Goal: Transaction & Acquisition: Purchase product/service

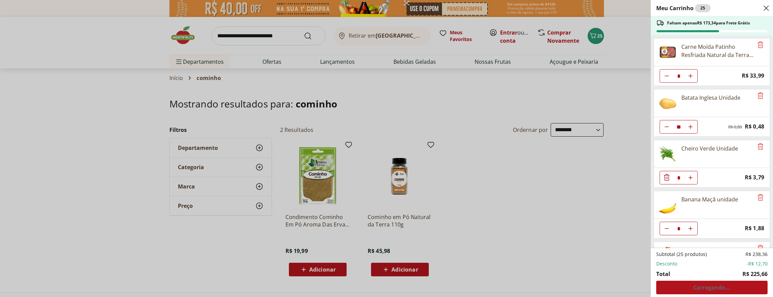
select select "**********"
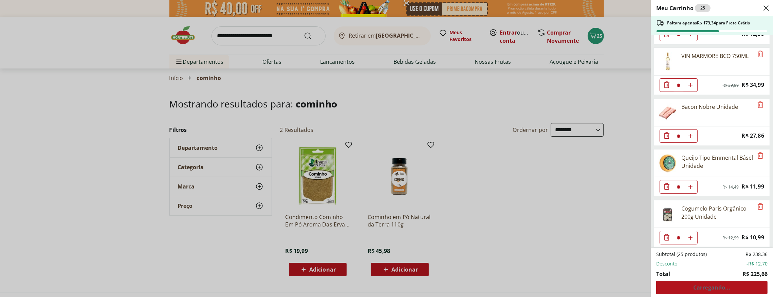
click at [218, 35] on div "Meu Carrinho 25 Faltam apenas R$ 173,34 para Frete Grátis Carne Moída Patinho R…" at bounding box center [386, 148] width 773 height 297
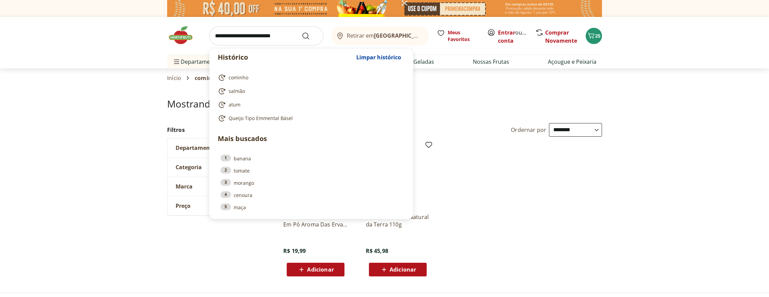
click at [217, 34] on input "search" at bounding box center [266, 35] width 114 height 19
paste input "*******"
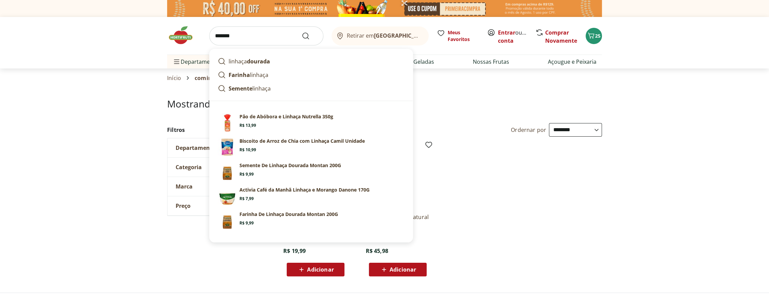
type input "*******"
click at [301, 32] on button "Submit Search" at bounding box center [309, 36] width 16 height 8
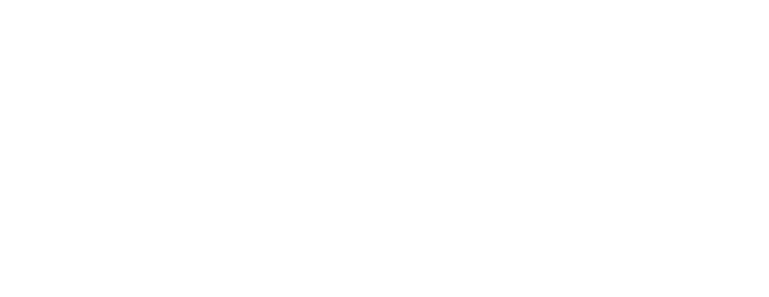
select select "**********"
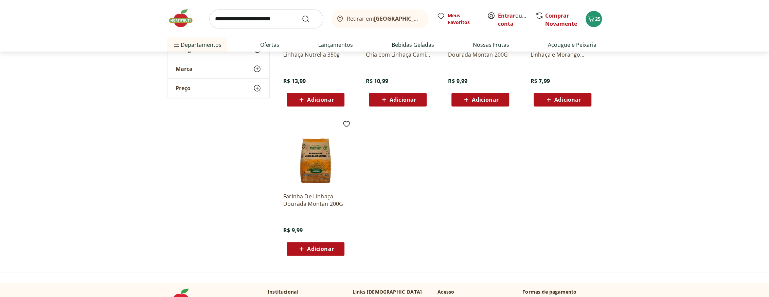
scroll to position [190, 0]
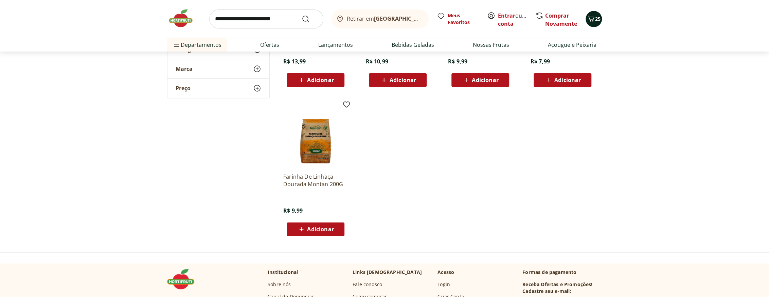
click at [594, 14] on div "25" at bounding box center [593, 19] width 5 height 11
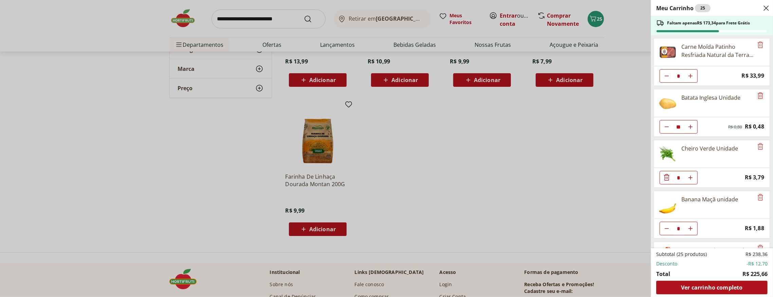
click at [758, 95] on icon "Remove" at bounding box center [760, 95] width 5 height 6
click at [315, 228] on div "Meu Carrinho 14 Faltam apenas R$ 181,93 para Frete Grátis Carne Moída Patinho R…" at bounding box center [386, 148] width 773 height 297
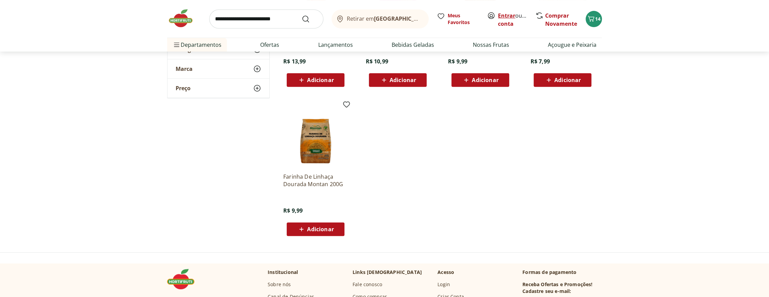
click at [506, 14] on link "Entrar" at bounding box center [506, 15] width 17 height 7
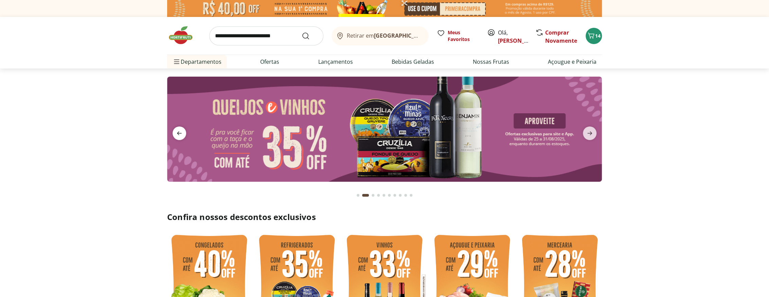
click at [180, 131] on icon "previous" at bounding box center [179, 133] width 8 height 8
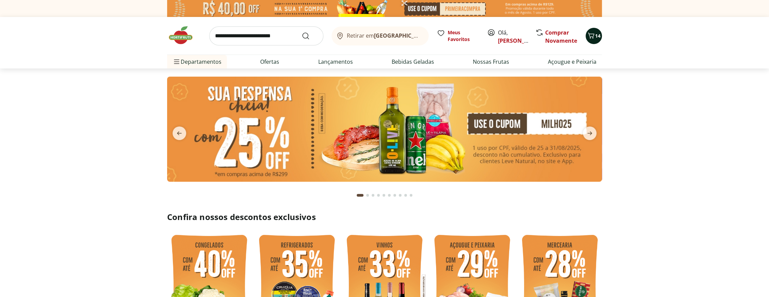
click at [593, 36] on icon "Carrinho" at bounding box center [591, 36] width 8 height 8
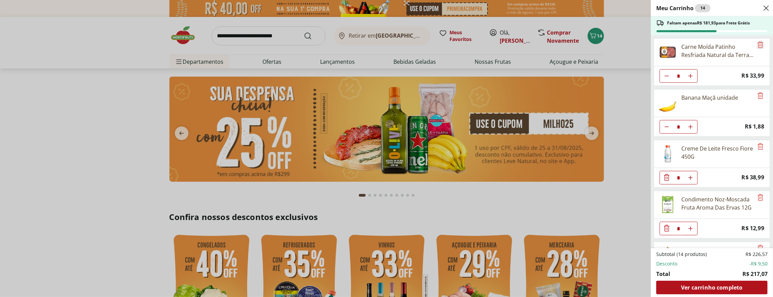
click at [759, 43] on icon "Remove" at bounding box center [760, 45] width 8 height 8
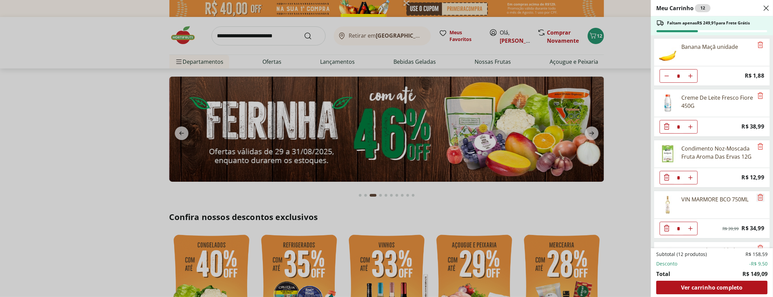
click at [759, 197] on icon "Remove" at bounding box center [760, 197] width 5 height 6
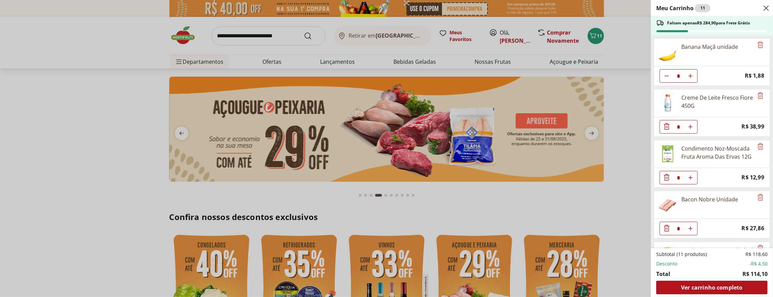
scroll to position [31, 0]
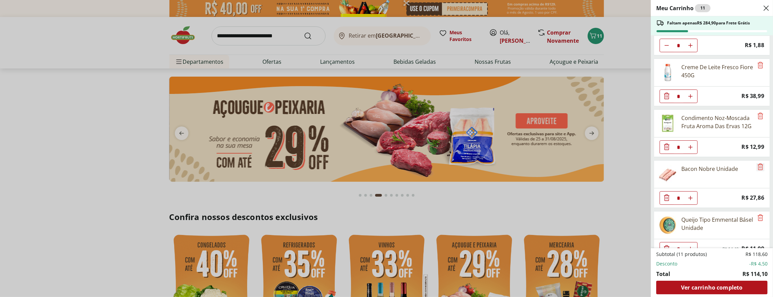
click at [759, 165] on icon "Remove" at bounding box center [760, 167] width 8 height 8
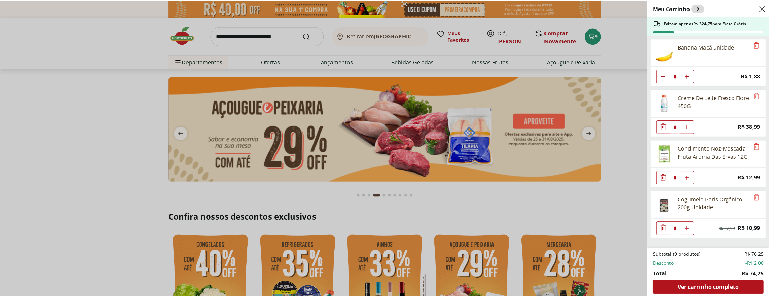
scroll to position [0, 0]
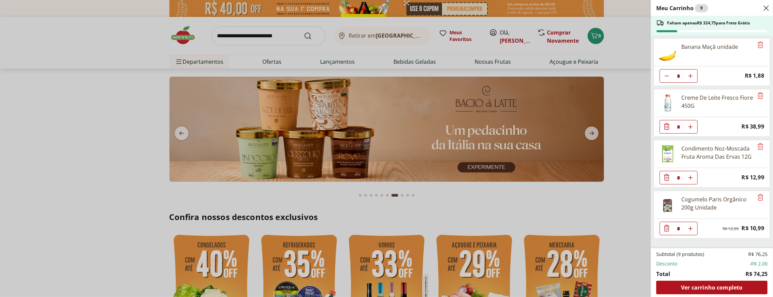
click at [251, 36] on div "Meu Carrinho 9 Faltam apenas R$ 324,75 para Frete Grátis Banana Maçã unidade * …" at bounding box center [386, 148] width 773 height 297
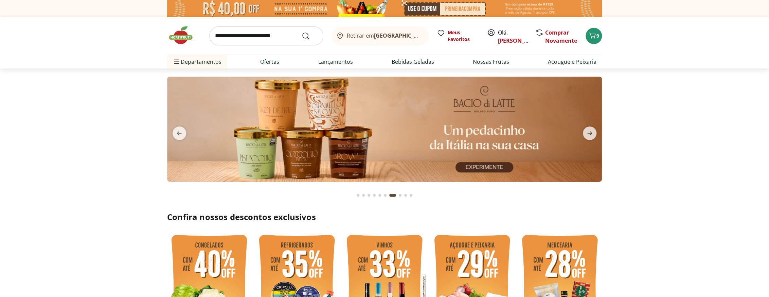
click at [223, 33] on input "search" at bounding box center [266, 35] width 114 height 19
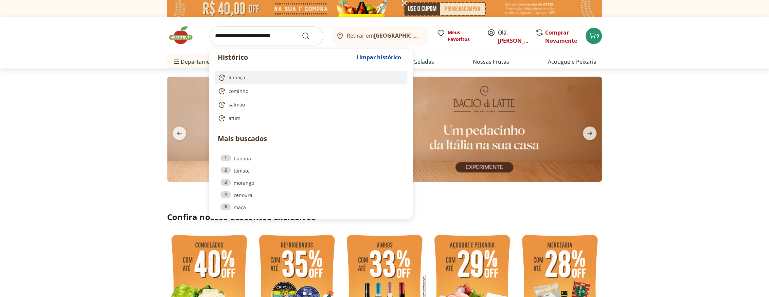
click at [235, 75] on span "linhaça" at bounding box center [236, 77] width 17 height 7
type input "*******"
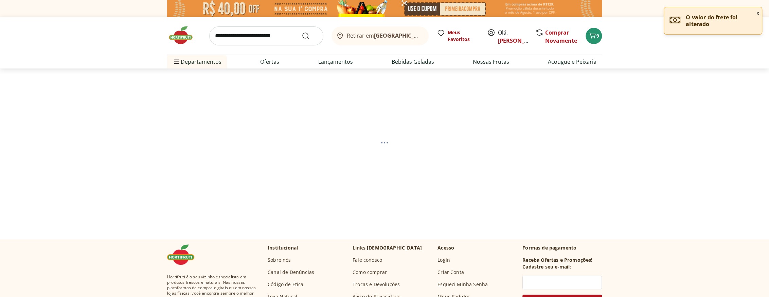
select select "**********"
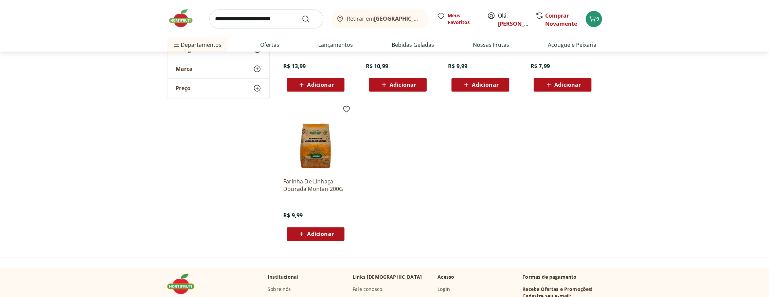
scroll to position [123, 0]
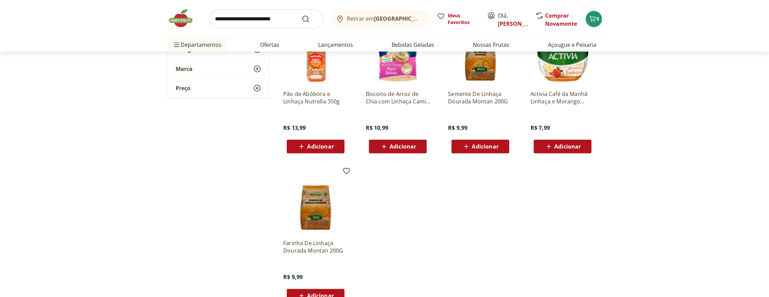
click at [481, 146] on span "Adicionar" at bounding box center [485, 146] width 26 height 5
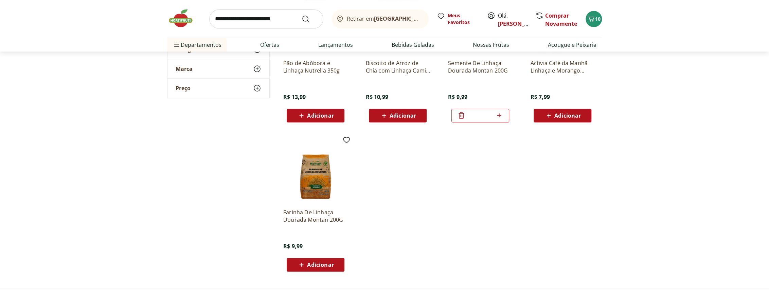
click at [227, 21] on input "search" at bounding box center [266, 19] width 114 height 19
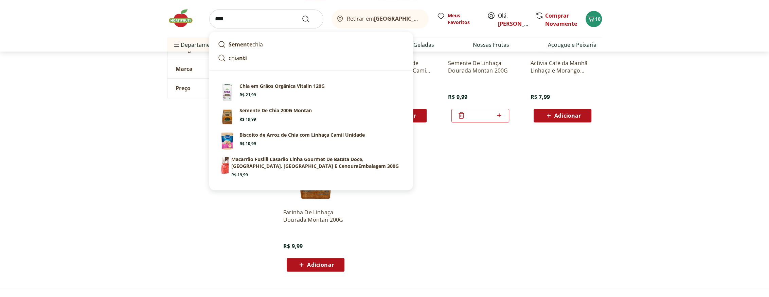
type input "****"
click at [301, 15] on button "Submit Search" at bounding box center [309, 19] width 16 height 8
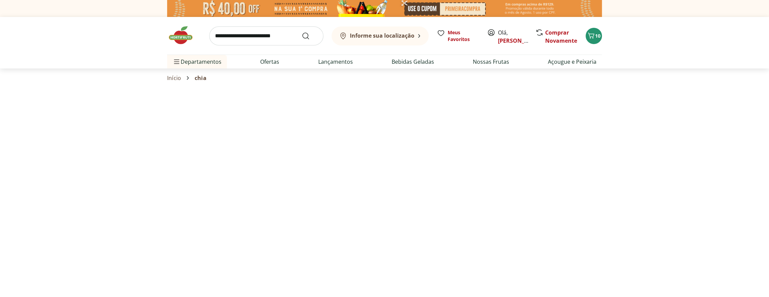
select select "**********"
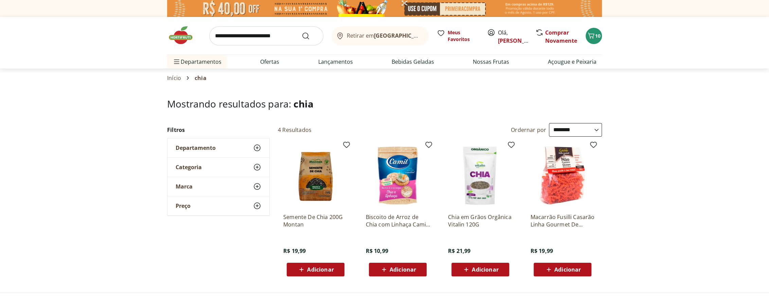
scroll to position [31, 0]
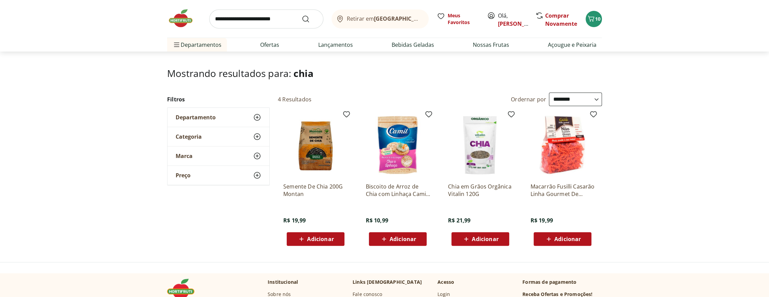
click at [319, 238] on span "Adicionar" at bounding box center [320, 239] width 26 height 5
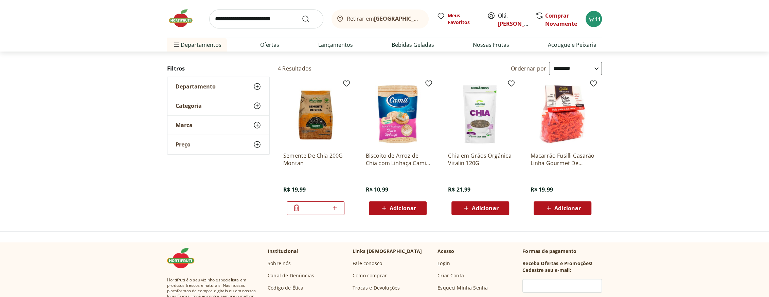
scroll to position [0, 0]
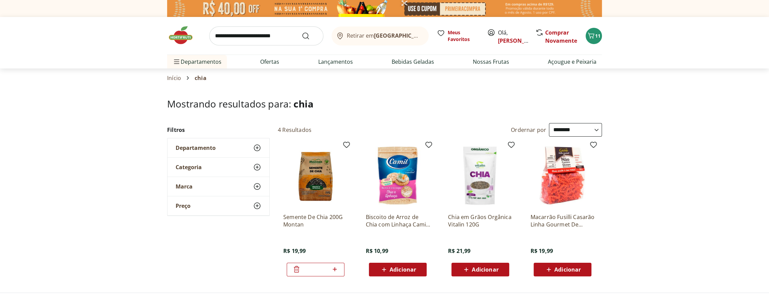
click at [215, 36] on input "search" at bounding box center [266, 35] width 114 height 19
type input "*******"
click at [301, 32] on button "Submit Search" at bounding box center [309, 36] width 16 height 8
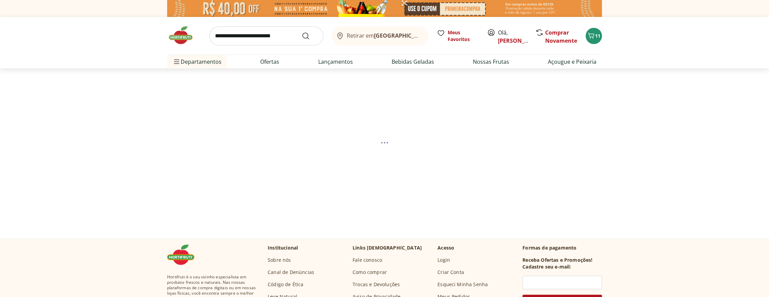
select select "**********"
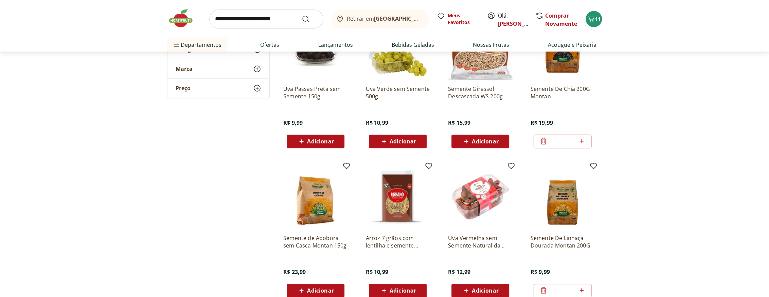
scroll to position [339, 0]
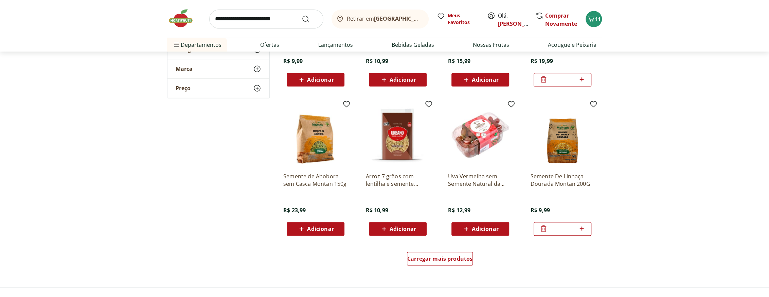
click at [320, 229] on span "Adicionar" at bounding box center [320, 228] width 26 height 5
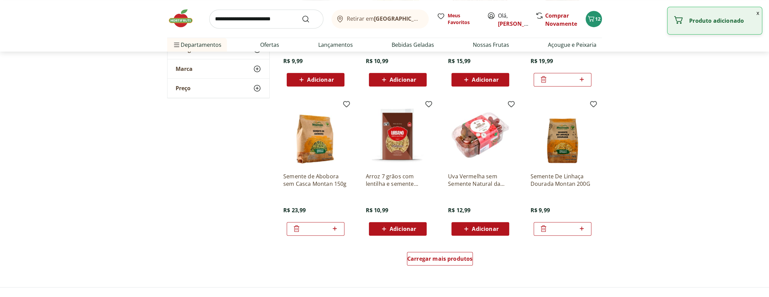
scroll to position [401, 0]
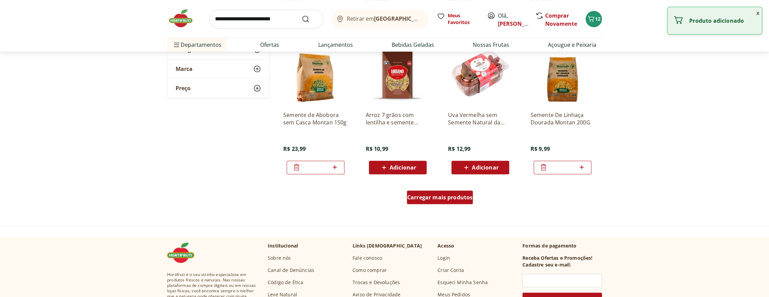
click at [442, 197] on span "Carregar mais produtos" at bounding box center [440, 197] width 66 height 5
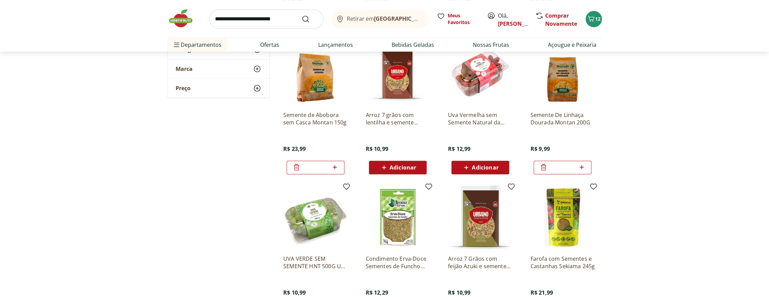
scroll to position [463, 0]
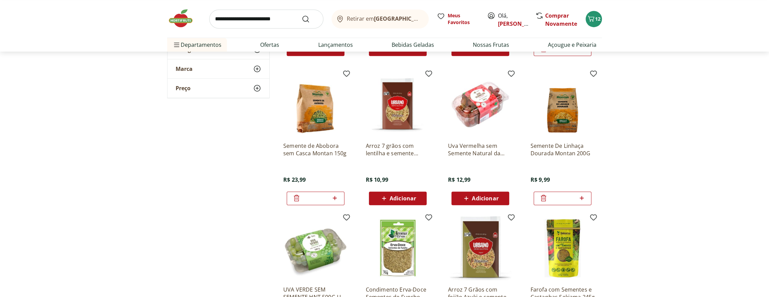
scroll to position [339, 0]
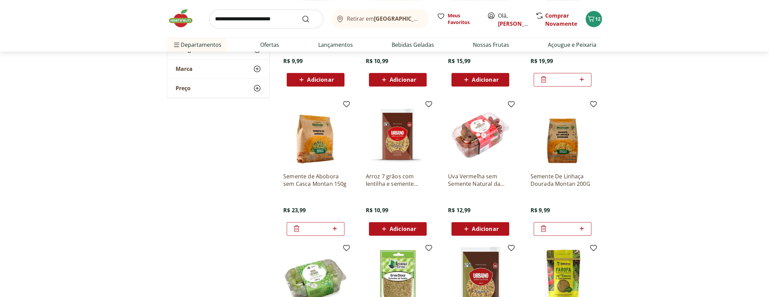
click at [217, 19] on input "search" at bounding box center [266, 19] width 114 height 19
type input "****"
click at [301, 15] on button "Submit Search" at bounding box center [309, 19] width 16 height 8
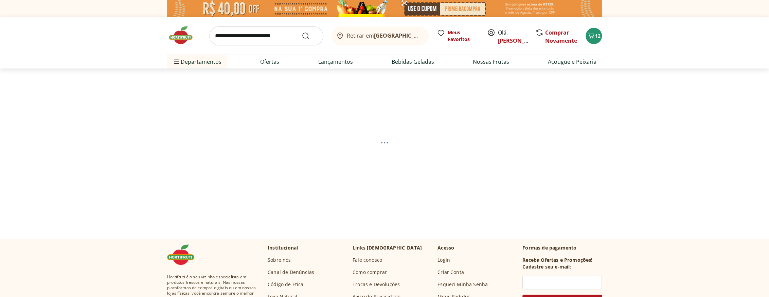
select select "**********"
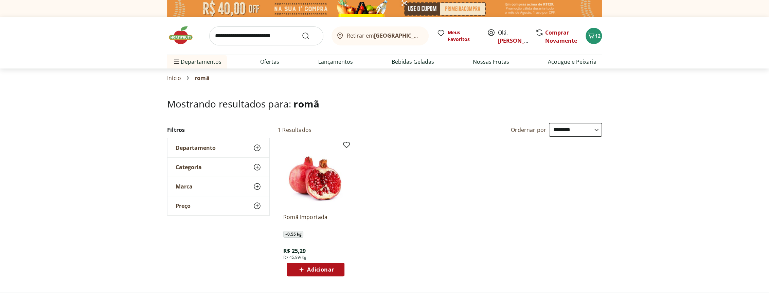
click at [319, 267] on span "Adicionar" at bounding box center [320, 269] width 26 height 5
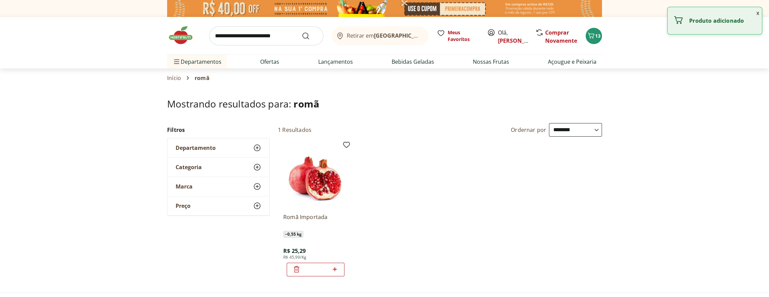
click at [336, 267] on icon at bounding box center [334, 269] width 8 height 8
type input "*"
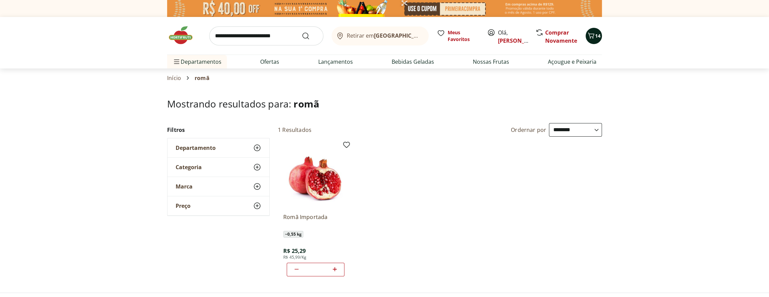
click at [594, 38] on icon "Carrinho" at bounding box center [591, 36] width 8 height 8
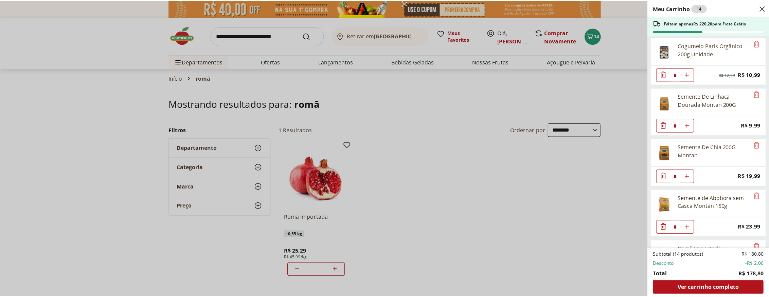
scroll to position [195, 0]
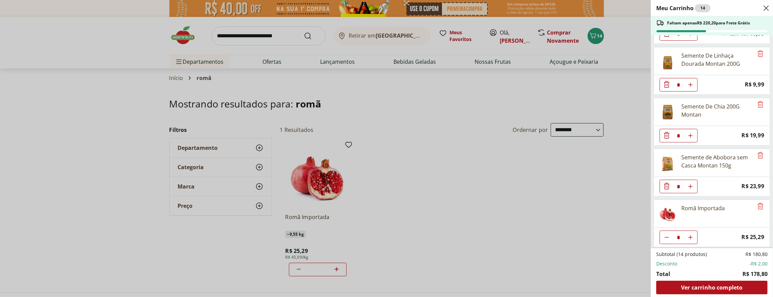
click at [220, 33] on div "Meu Carrinho 14 Faltam apenas R$ 220,20 para Frete Grátis Banana Maçã unidade *…" at bounding box center [386, 148] width 773 height 297
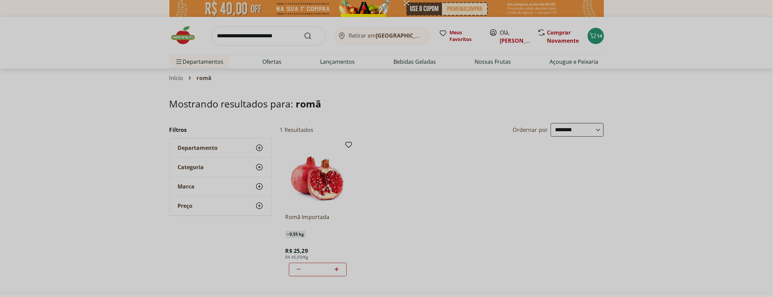
click at [219, 33] on div "Meu Carrinho 14 Faltam apenas R$ 220,20 para Frete Grátis Banana Maçã unidade *…" at bounding box center [386, 148] width 773 height 297
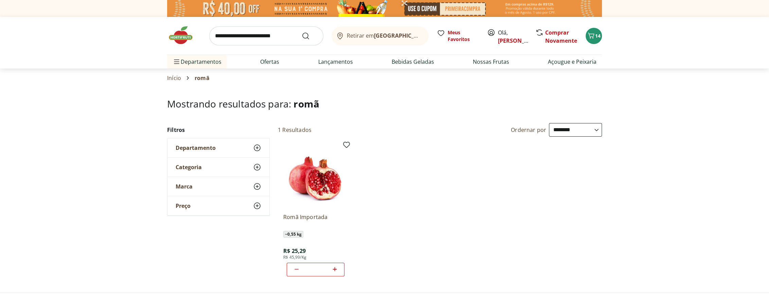
click at [216, 33] on input "search" at bounding box center [266, 35] width 114 height 19
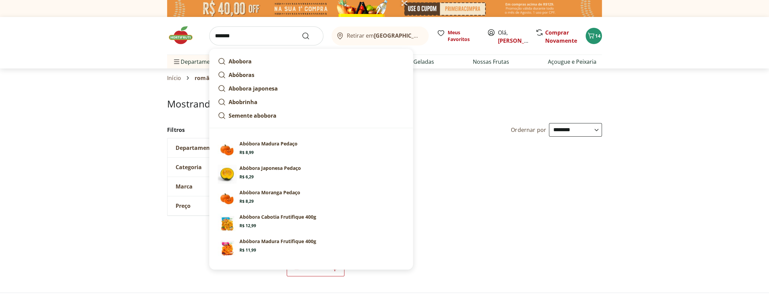
type input "*******"
click at [301, 32] on button "Submit Search" at bounding box center [309, 36] width 16 height 8
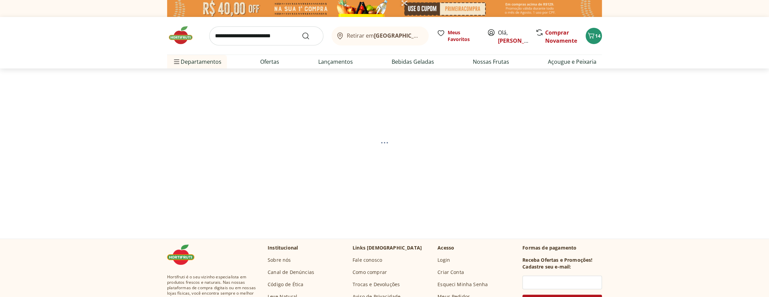
select select "**********"
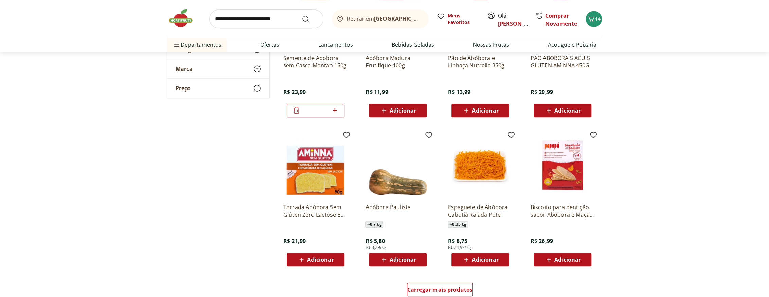
scroll to position [401, 0]
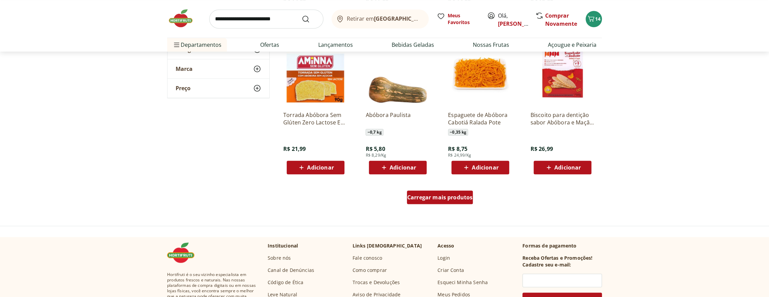
click at [429, 195] on span "Carregar mais produtos" at bounding box center [440, 197] width 66 height 5
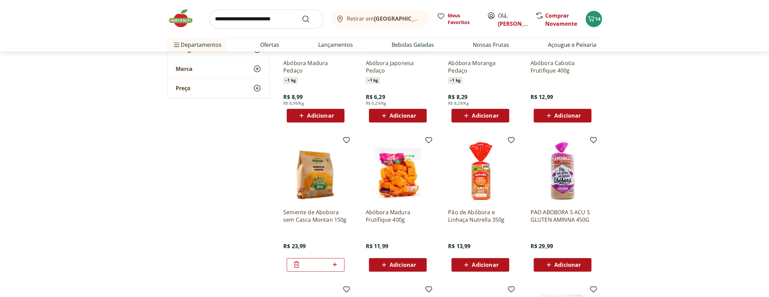
scroll to position [61, 0]
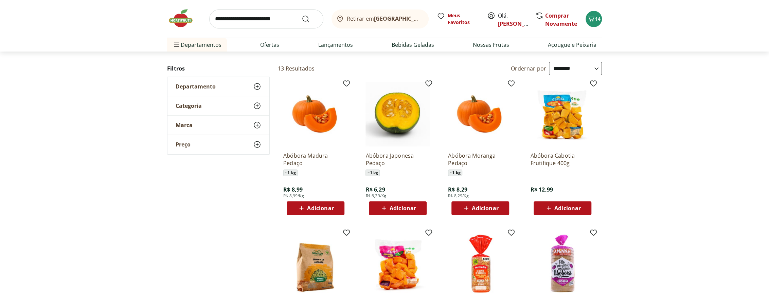
click at [313, 207] on span "Adicionar" at bounding box center [320, 208] width 26 height 5
click at [265, 45] on link "Ofertas" at bounding box center [269, 45] width 19 height 8
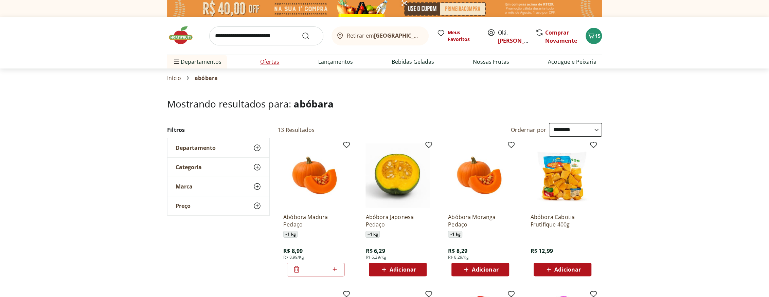
select select "**********"
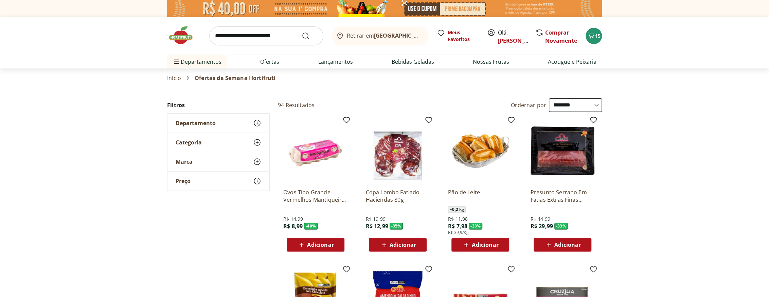
scroll to position [61, 0]
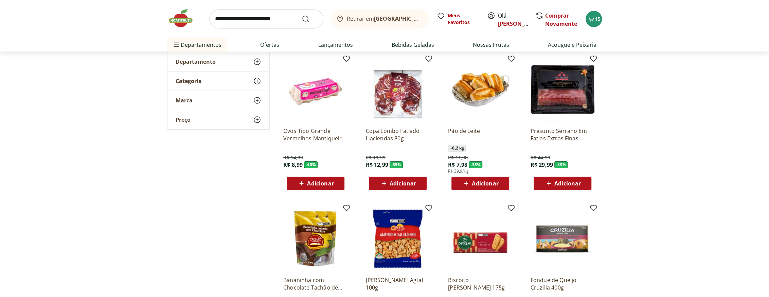
click at [555, 184] on span "Adicionar" at bounding box center [567, 183] width 26 height 5
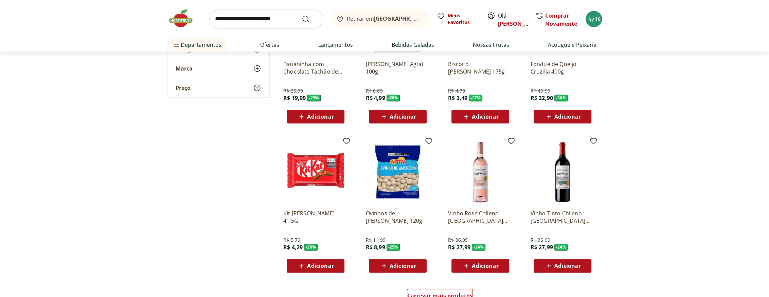
scroll to position [339, 0]
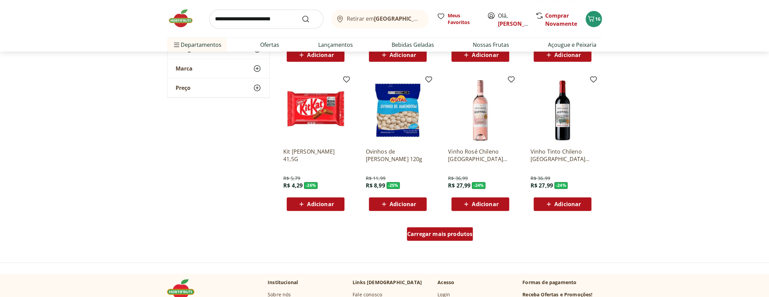
click at [448, 232] on span "Carregar mais produtos" at bounding box center [440, 234] width 66 height 5
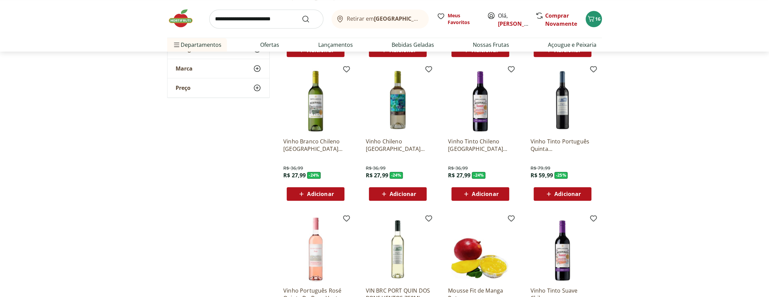
scroll to position [555, 0]
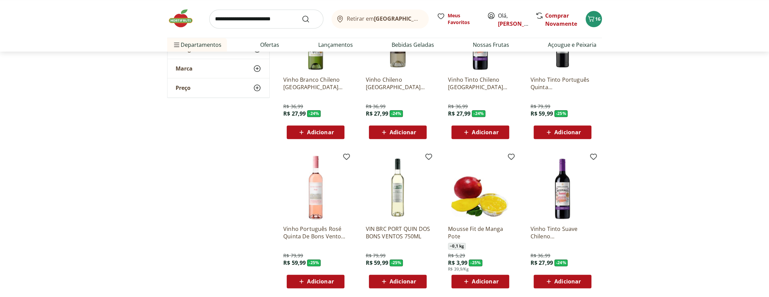
click at [486, 279] on span "Adicionar" at bounding box center [485, 281] width 26 height 5
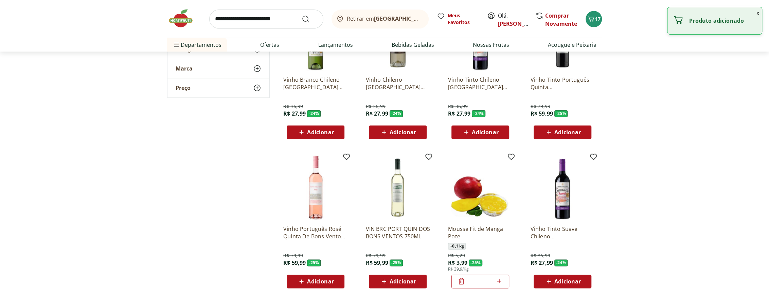
click at [499, 280] on icon at bounding box center [499, 281] width 4 height 4
type input "*"
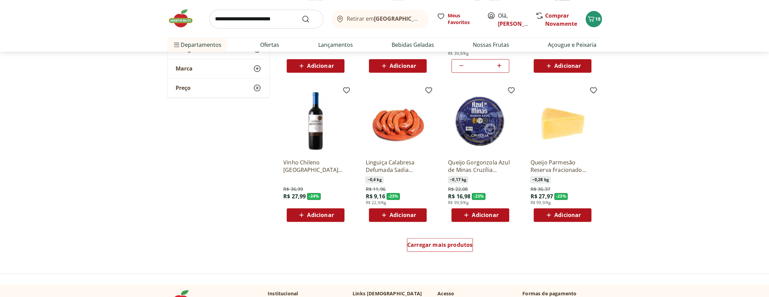
scroll to position [833, 0]
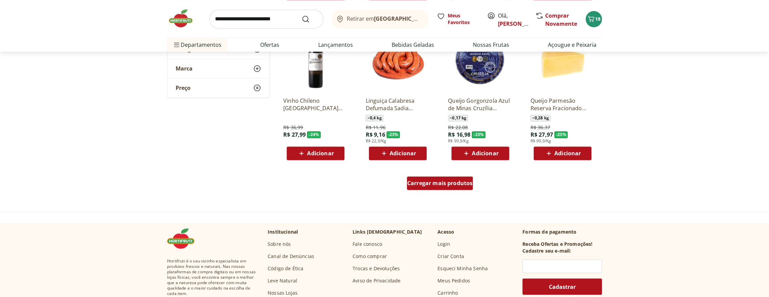
click at [441, 183] on span "Carregar mais produtos" at bounding box center [440, 183] width 66 height 5
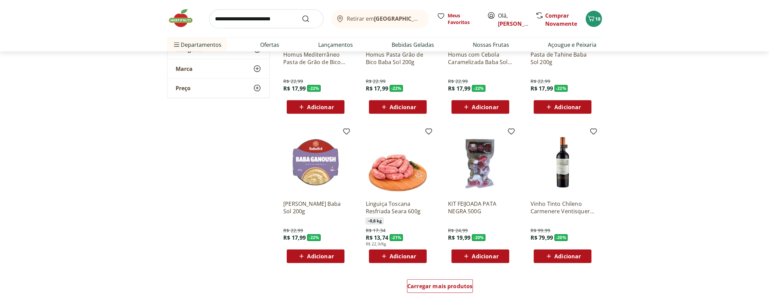
scroll to position [1234, 0]
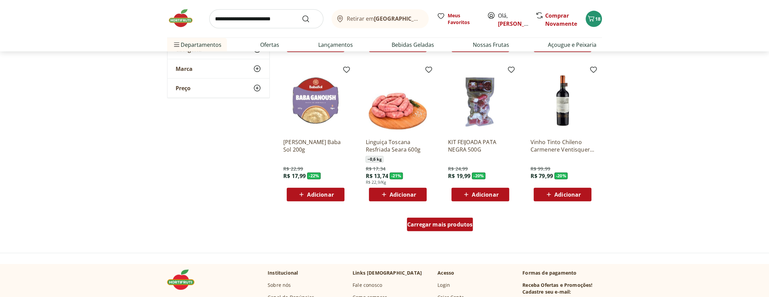
click at [443, 224] on span "Carregar mais produtos" at bounding box center [440, 224] width 66 height 5
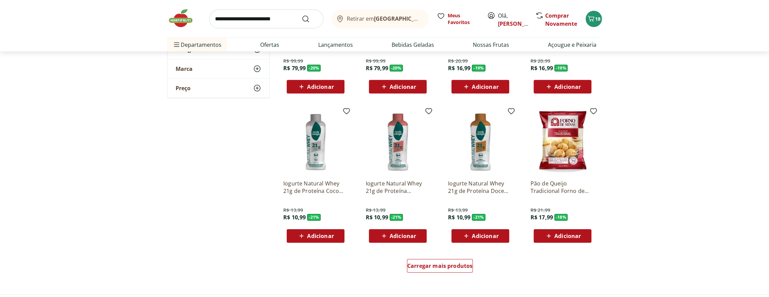
scroll to position [1697, 0]
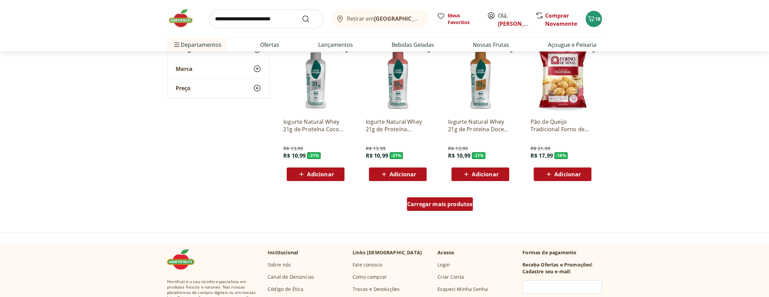
click at [459, 207] on div "Carregar mais produtos" at bounding box center [440, 205] width 66 height 14
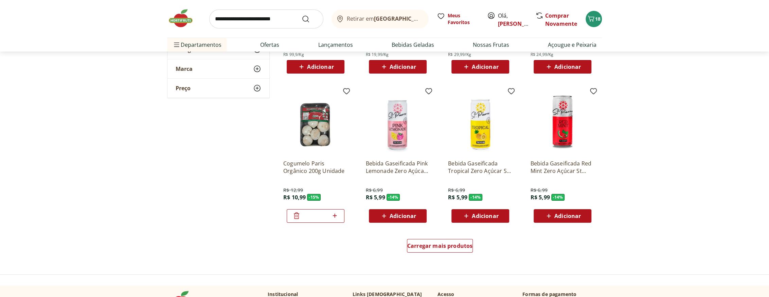
scroll to position [2129, 0]
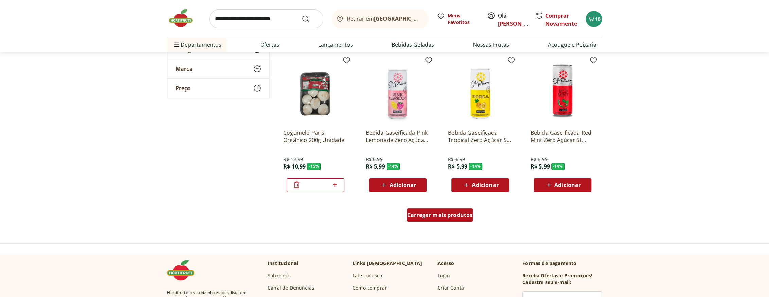
click at [462, 217] on span "Carregar mais produtos" at bounding box center [440, 215] width 66 height 5
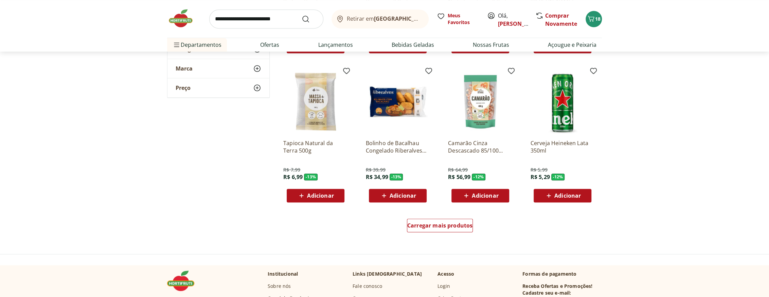
scroll to position [2592, 0]
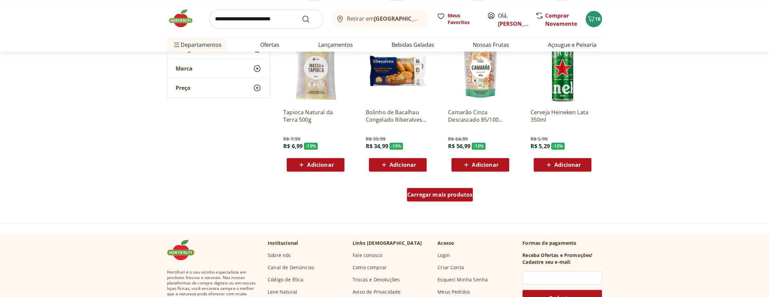
click at [453, 198] on div "Carregar mais produtos" at bounding box center [440, 195] width 66 height 14
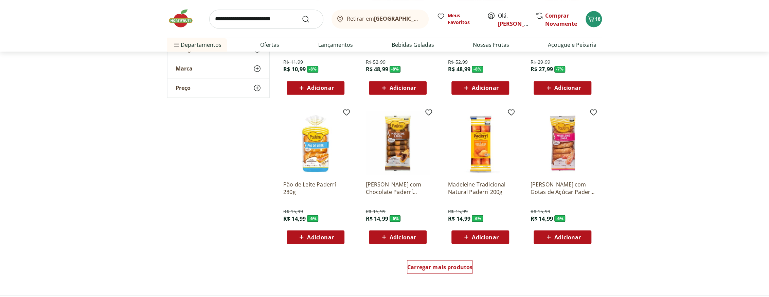
scroll to position [3025, 0]
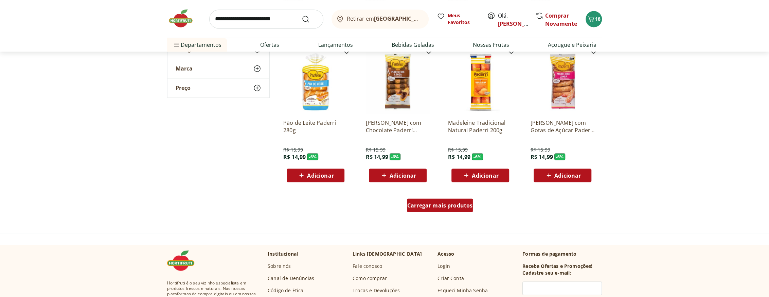
click at [440, 203] on span "Carregar mais produtos" at bounding box center [440, 205] width 66 height 5
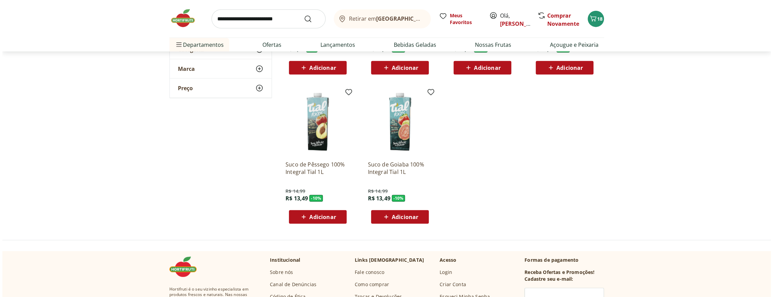
scroll to position [3364, 0]
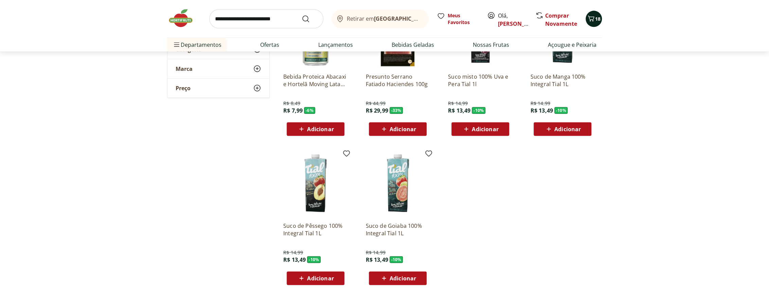
click at [590, 20] on icon "Carrinho" at bounding box center [591, 19] width 8 height 8
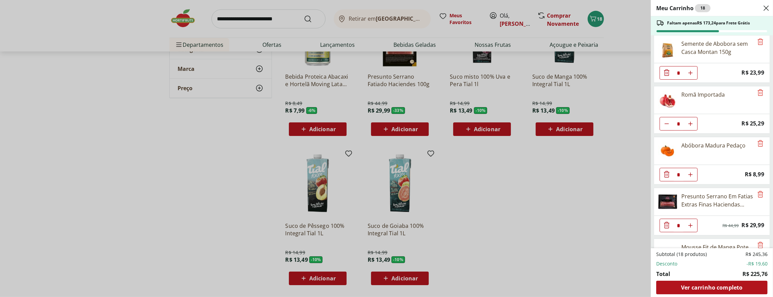
scroll to position [339, 0]
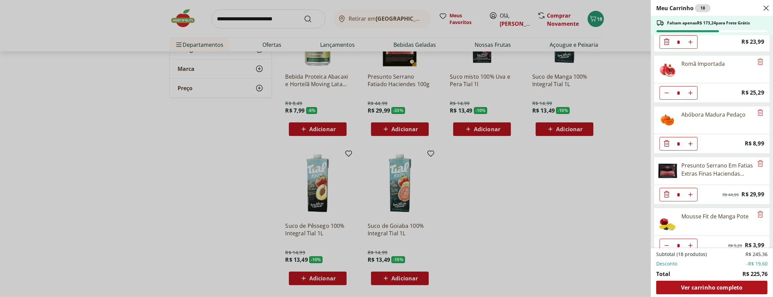
click at [691, 194] on use "Aumentar Quantidade" at bounding box center [690, 194] width 5 height 5
type input "*"
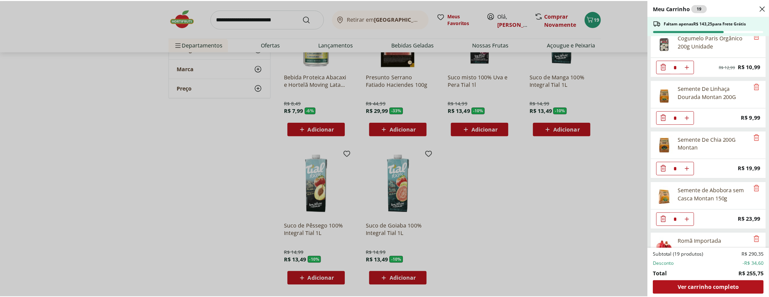
scroll to position [100, 0]
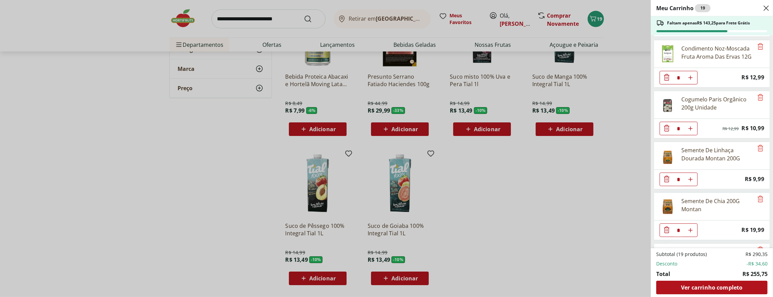
click at [221, 18] on div "Meu Carrinho 19 Faltam apenas R$ 143,25 para Frete Grátis Banana Maçã unidade *…" at bounding box center [386, 148] width 773 height 297
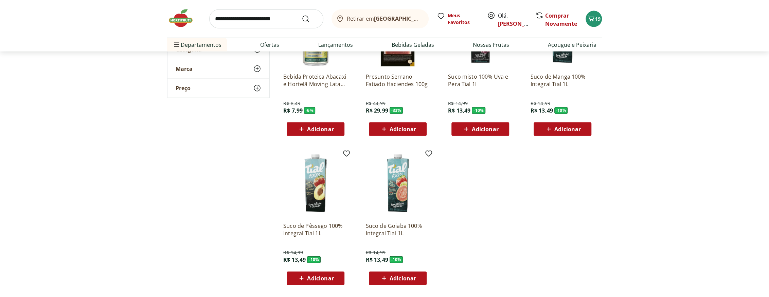
click at [215, 17] on input "search" at bounding box center [266, 19] width 114 height 19
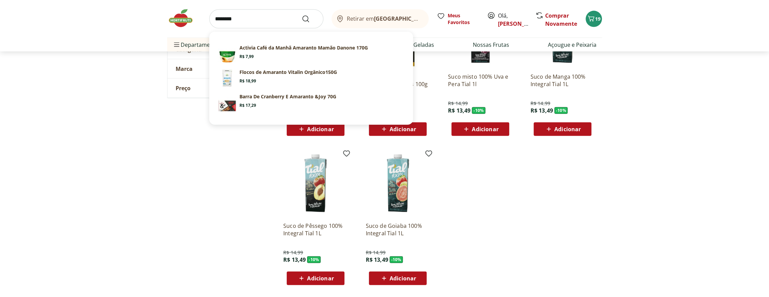
type input "********"
click at [301, 15] on button "Submit Search" at bounding box center [309, 19] width 16 height 8
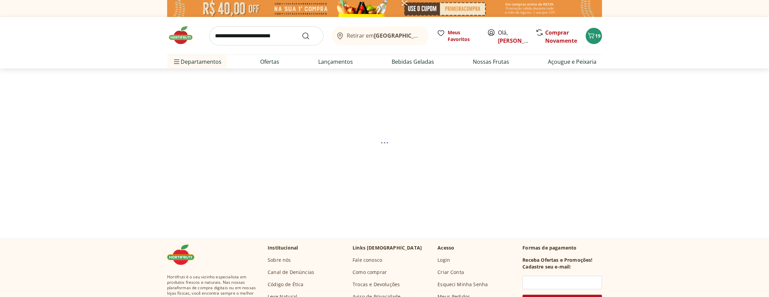
select select "**********"
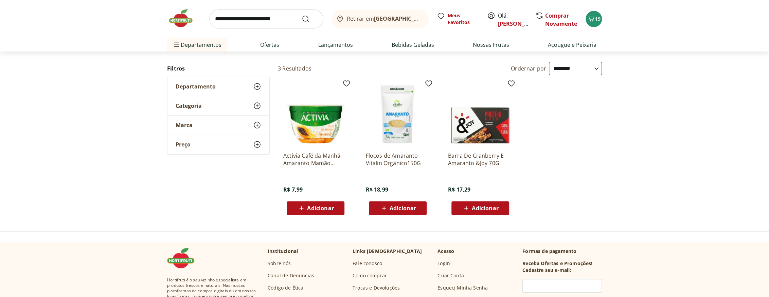
scroll to position [92, 0]
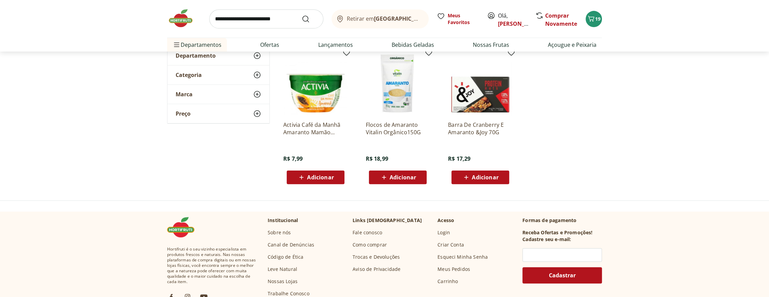
click at [397, 176] on span "Adicionar" at bounding box center [402, 177] width 26 height 5
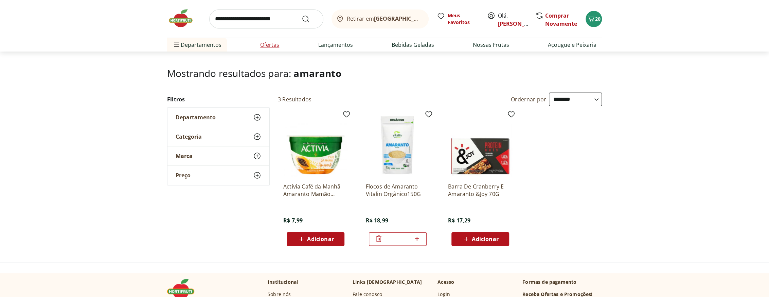
scroll to position [0, 0]
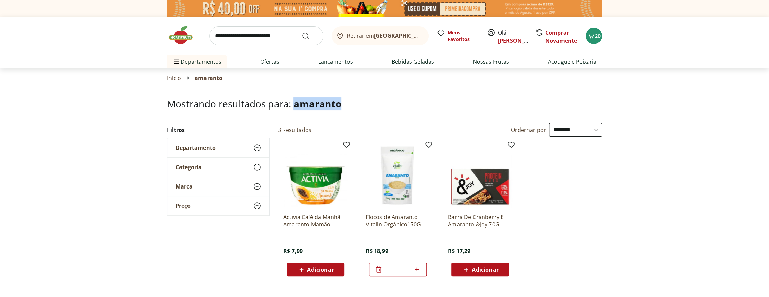
drag, startPoint x: 345, startPoint y: 105, endPoint x: 296, endPoint y: 105, distance: 48.2
click at [296, 105] on h1 "Mostrando resultados para: amaranto" at bounding box center [384, 103] width 435 height 11
copy span "amaranto"
